Goal: Information Seeking & Learning: Understand process/instructions

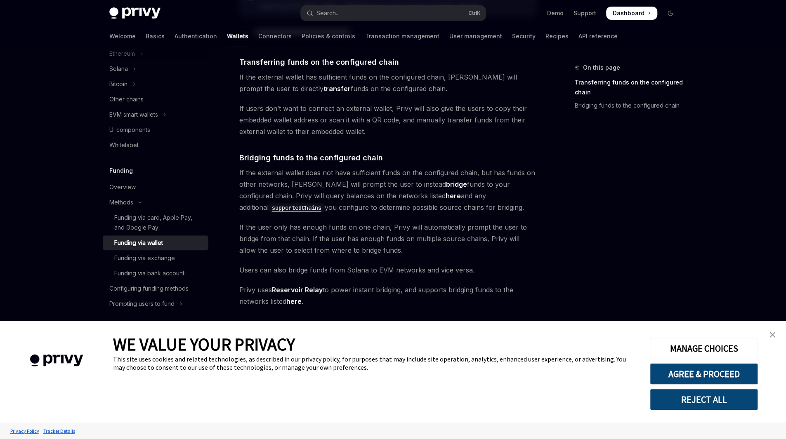
type textarea "*"
click at [776, 337] on link "close banner" at bounding box center [772, 335] width 17 height 17
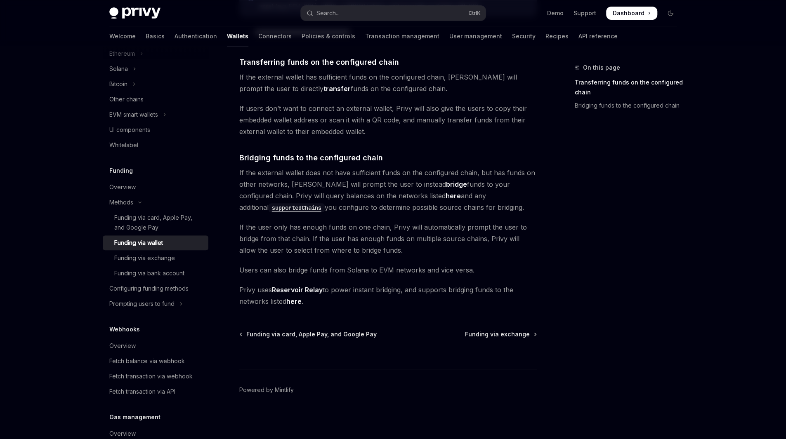
click at [600, 226] on div "On this page Transferring funds on the configured chain Bridging funds to the c…" at bounding box center [620, 251] width 125 height 377
drag, startPoint x: 457, startPoint y: 118, endPoint x: 508, endPoint y: 128, distance: 52.2
click at [508, 128] on span "If users don’t want to connect an external wallet, Privy will also give the use…" at bounding box center [387, 120] width 297 height 35
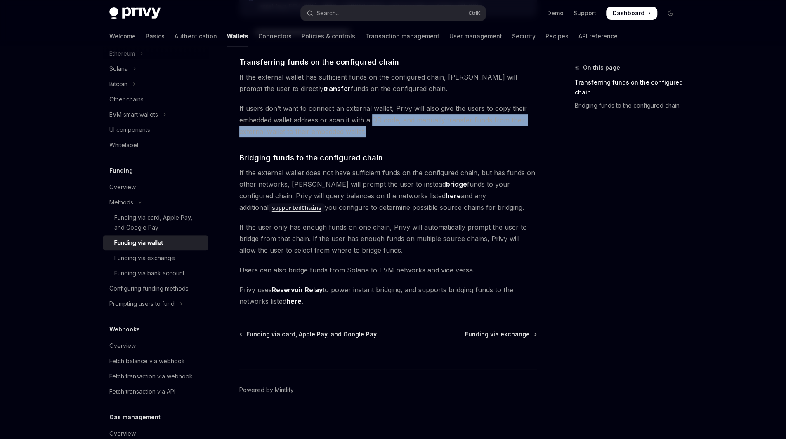
drag, startPoint x: 475, startPoint y: 127, endPoint x: 372, endPoint y: 123, distance: 103.2
click at [372, 123] on span "If users don’t want to connect an external wallet, Privy will also give the use…" at bounding box center [387, 120] width 297 height 35
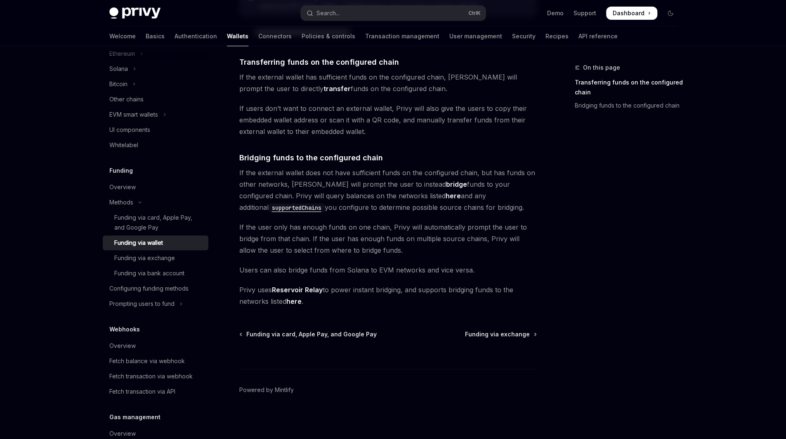
click at [371, 126] on span "If users don’t want to connect an external wallet, Privy will also give the use…" at bounding box center [387, 120] width 297 height 35
